Goal: Check status: Check status

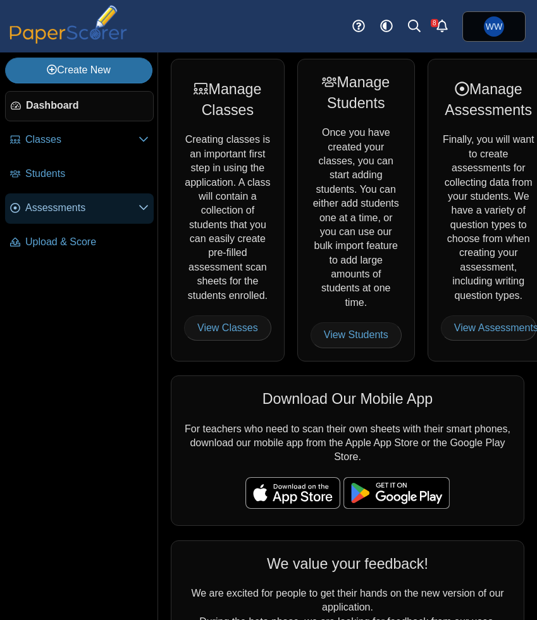
click at [76, 203] on span "Assessments" at bounding box center [81, 208] width 113 height 14
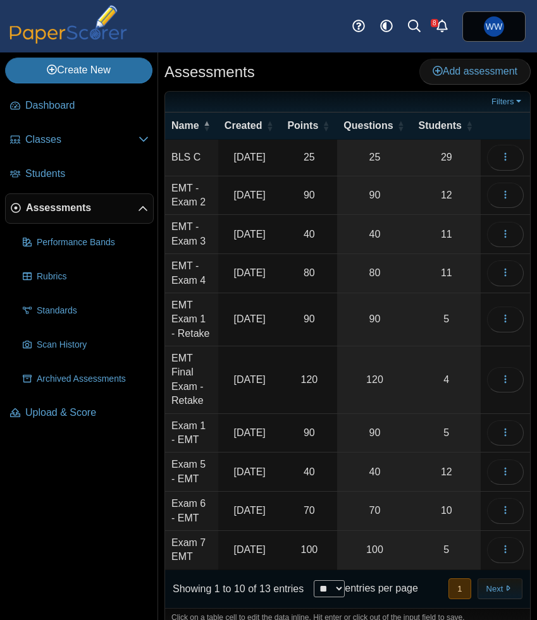
click at [182, 492] on td "Exam 6 - EMT" at bounding box center [191, 511] width 53 height 39
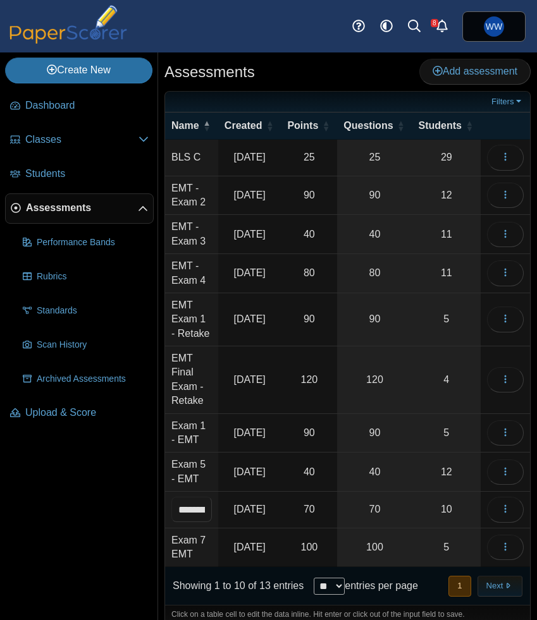
scroll to position [0, 25]
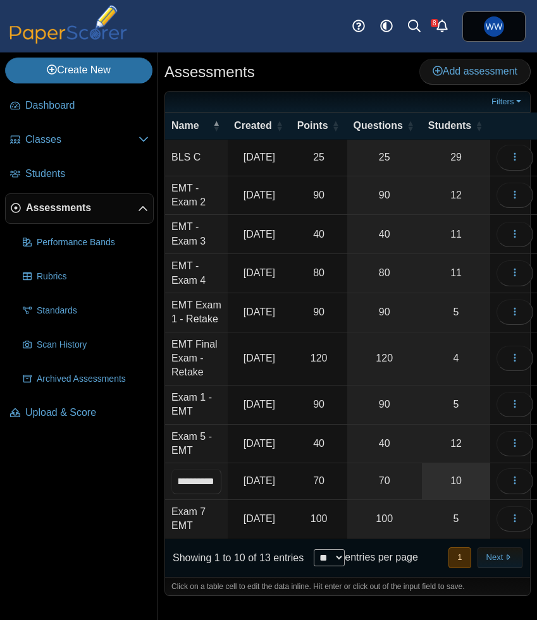
click at [444, 482] on link "10" at bounding box center [456, 480] width 68 height 35
